Goal: Task Accomplishment & Management: Complete application form

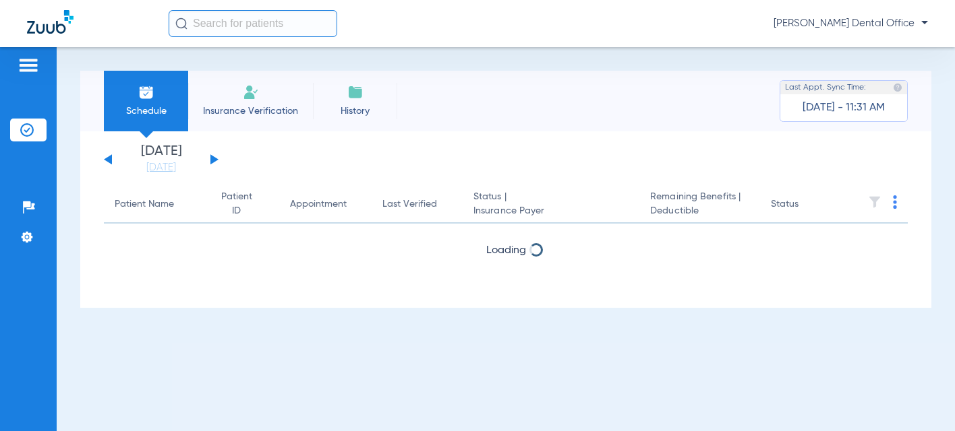
click at [248, 103] on li "Insurance Verification" at bounding box center [250, 101] width 125 height 61
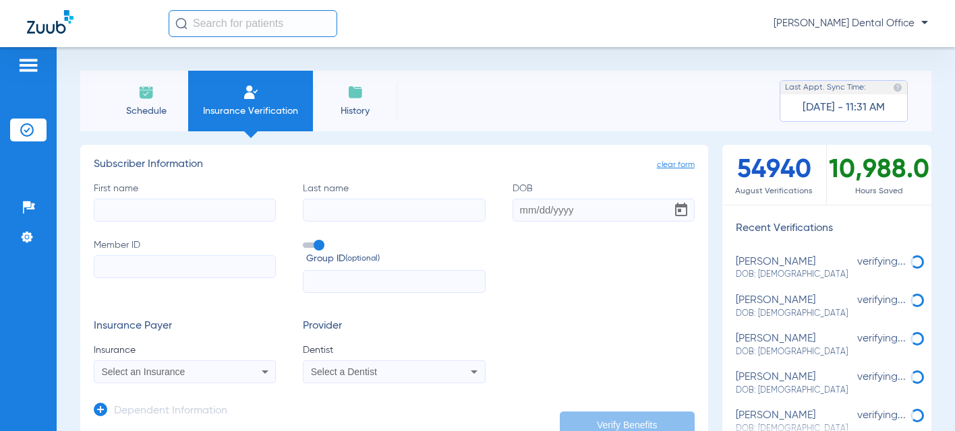
click at [111, 204] on input "First name" at bounding box center [185, 210] width 182 height 23
paste input "[PERSON_NAME]"
type input "[PERSON_NAME]"
click at [321, 209] on input "Last name" at bounding box center [394, 210] width 182 height 23
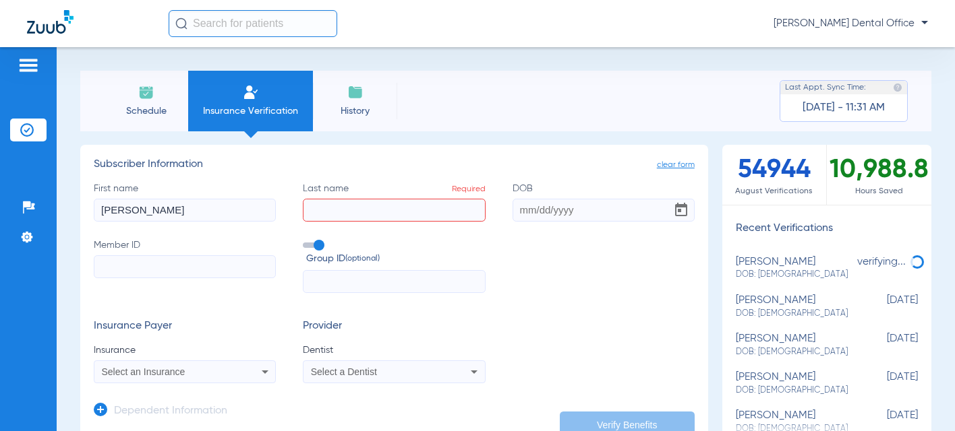
paste input "[PERSON_NAME]"
type input "[PERSON_NAME]"
click at [522, 209] on input "DOB" at bounding box center [603, 210] width 182 height 23
type input "[DATE]"
click at [109, 255] on input "Member ID" at bounding box center [185, 266] width 182 height 23
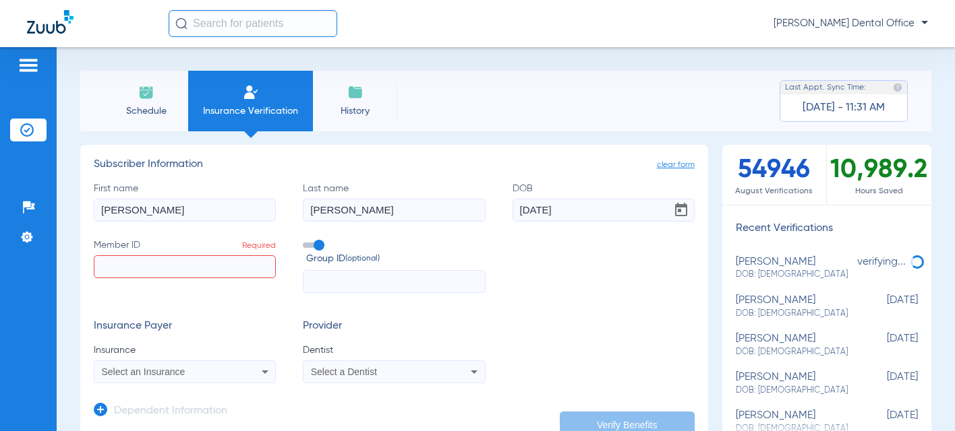
paste input "98594000d"
type input "98594000d"
click at [265, 375] on icon at bounding box center [265, 372] width 16 height 16
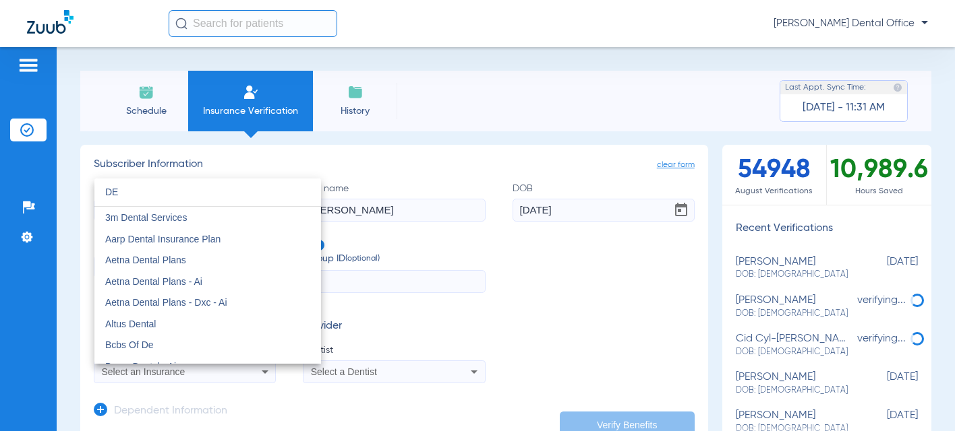
type input "D"
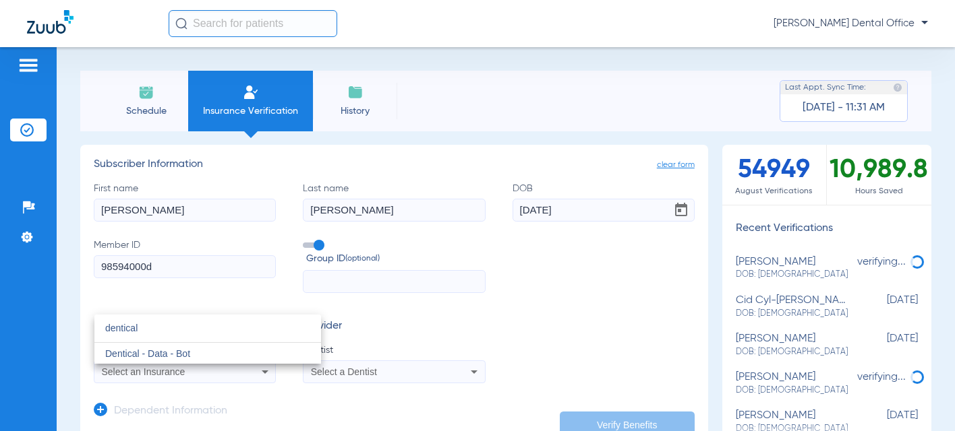
type input "dentical"
click at [408, 322] on div at bounding box center [477, 215] width 955 height 431
click at [233, 375] on div "Select an Insurance" at bounding box center [184, 372] width 181 height 16
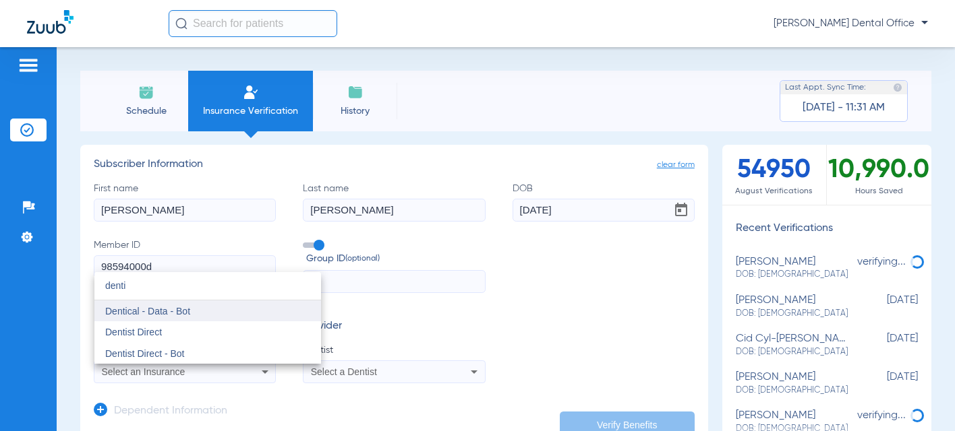
type input "denti"
click at [172, 314] on span "Dentical - Data - Bot" at bounding box center [147, 311] width 85 height 11
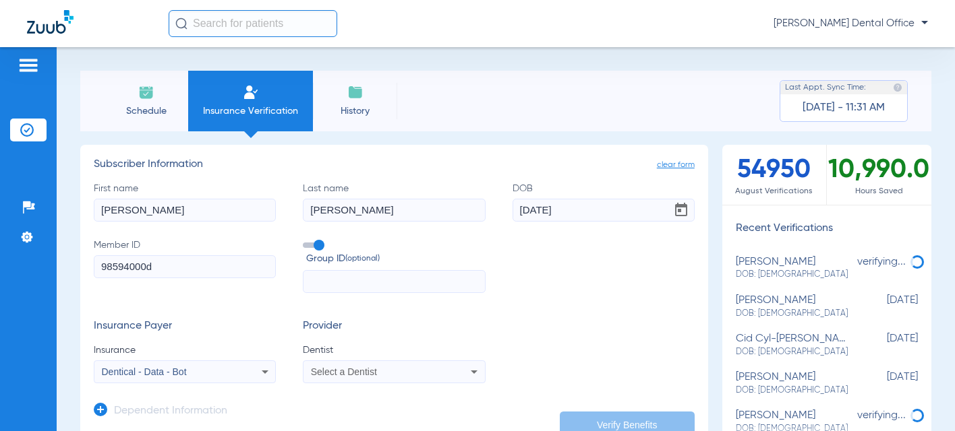
click at [404, 369] on div "Select a Dentist" at bounding box center [377, 371] width 133 height 9
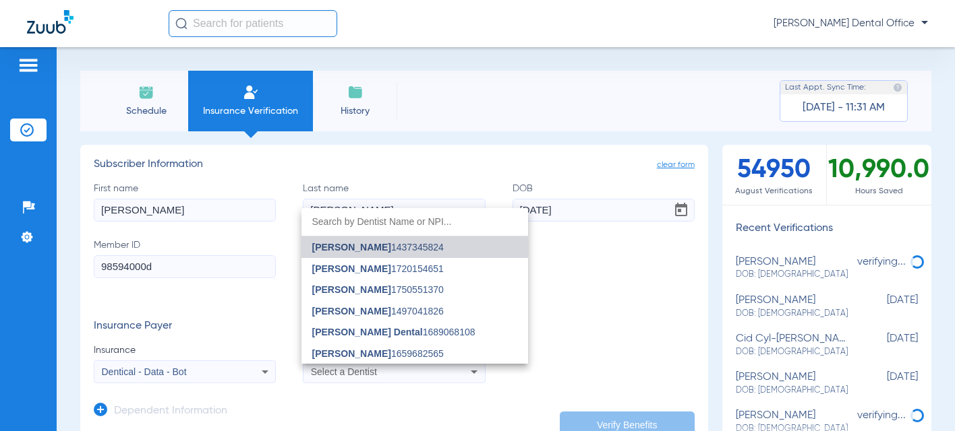
click at [389, 252] on span "[PERSON_NAME] 1437345824" at bounding box center [377, 247] width 131 height 9
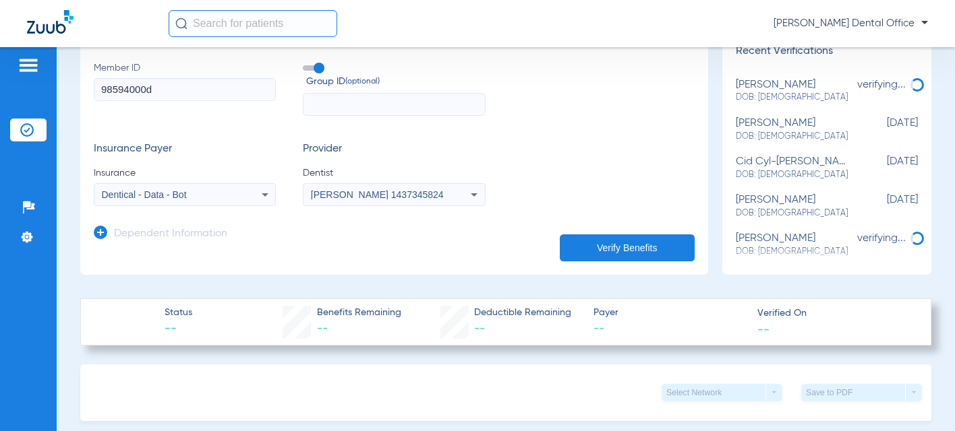
scroll to position [186, 0]
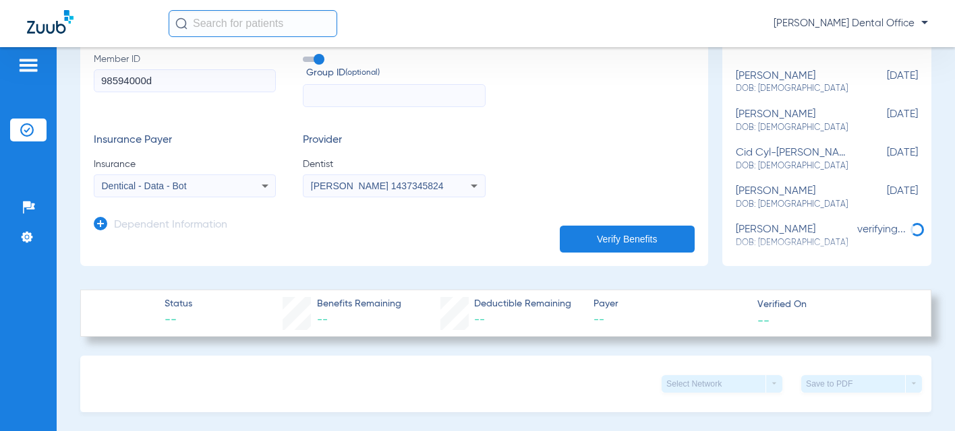
click at [590, 240] on button "Verify Benefits" at bounding box center [626, 239] width 135 height 27
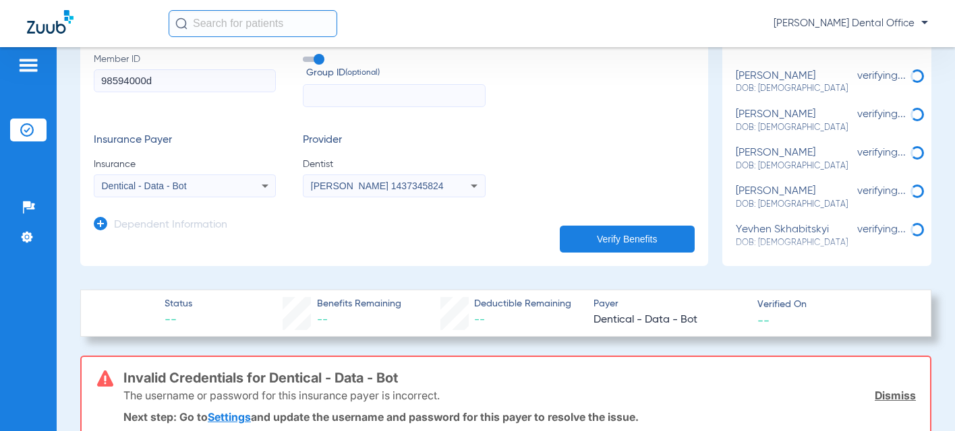
click at [262, 183] on icon at bounding box center [265, 186] width 16 height 16
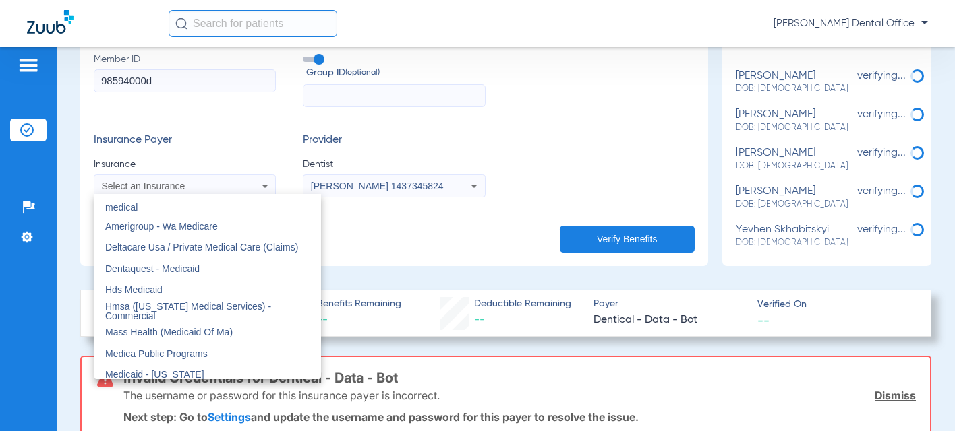
scroll to position [0, 0]
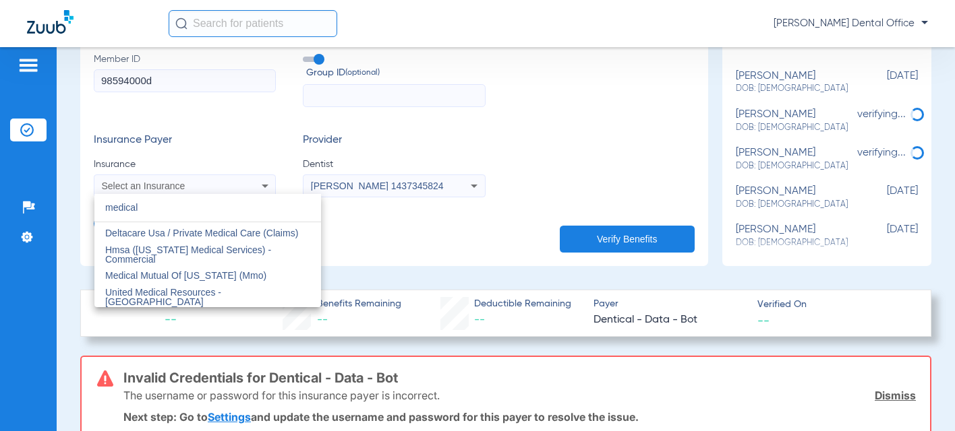
type input "medical"
click at [518, 168] on div at bounding box center [477, 215] width 955 height 431
